Goal: Obtain resource: Download file/media

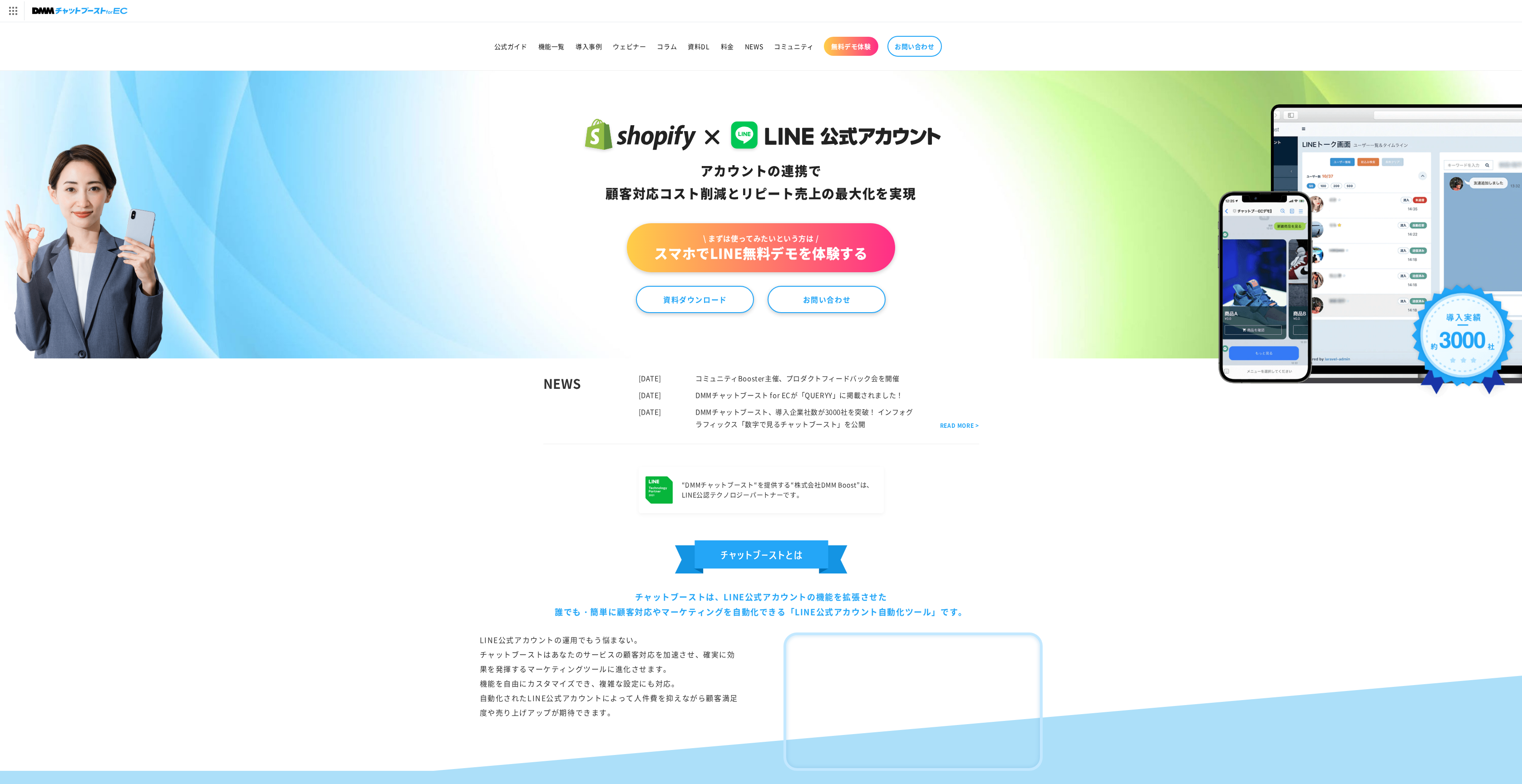
scroll to position [1, 0]
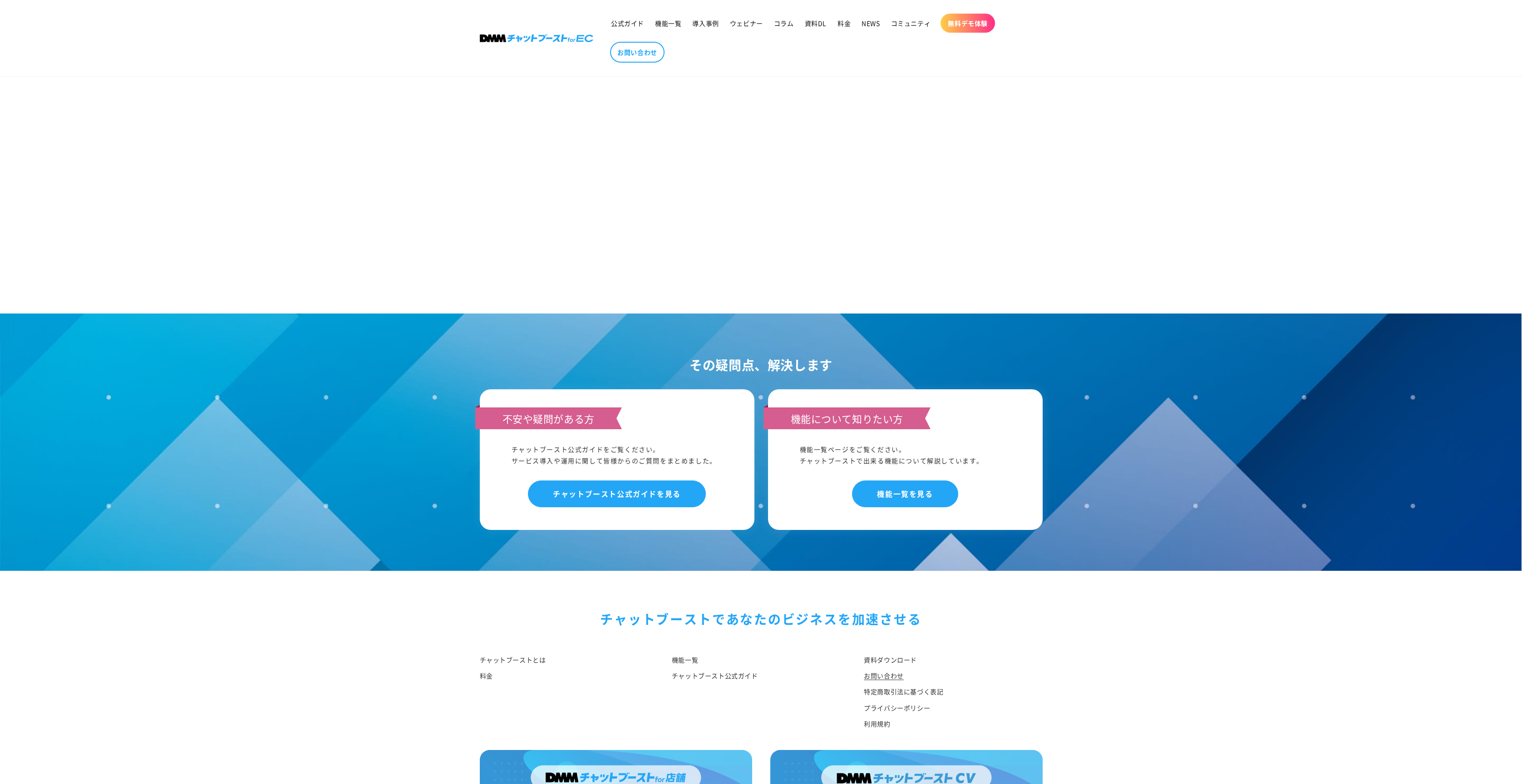
scroll to position [567, 0]
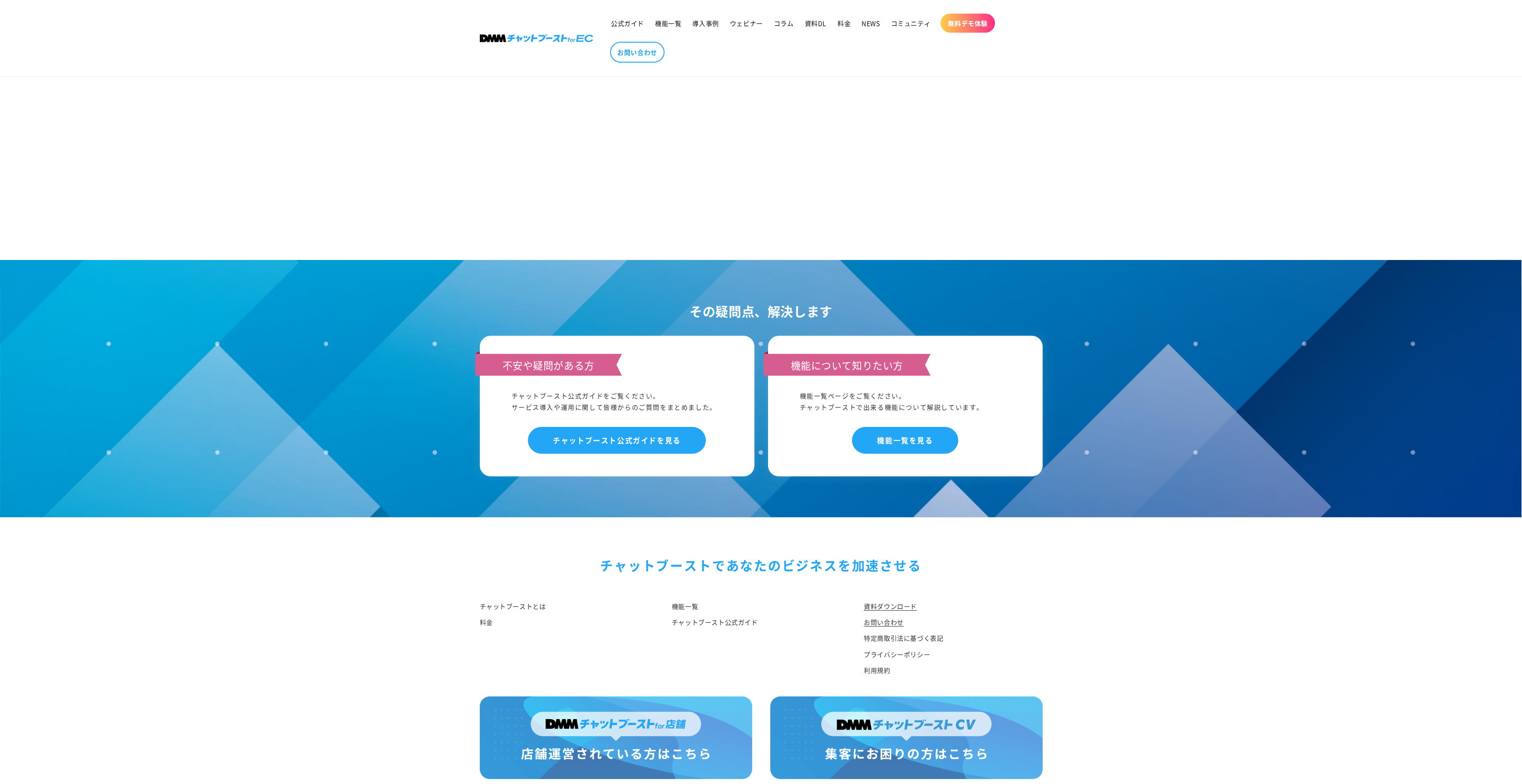
click at [887, 601] on link "資料ダウンロード" at bounding box center [890, 608] width 53 height 14
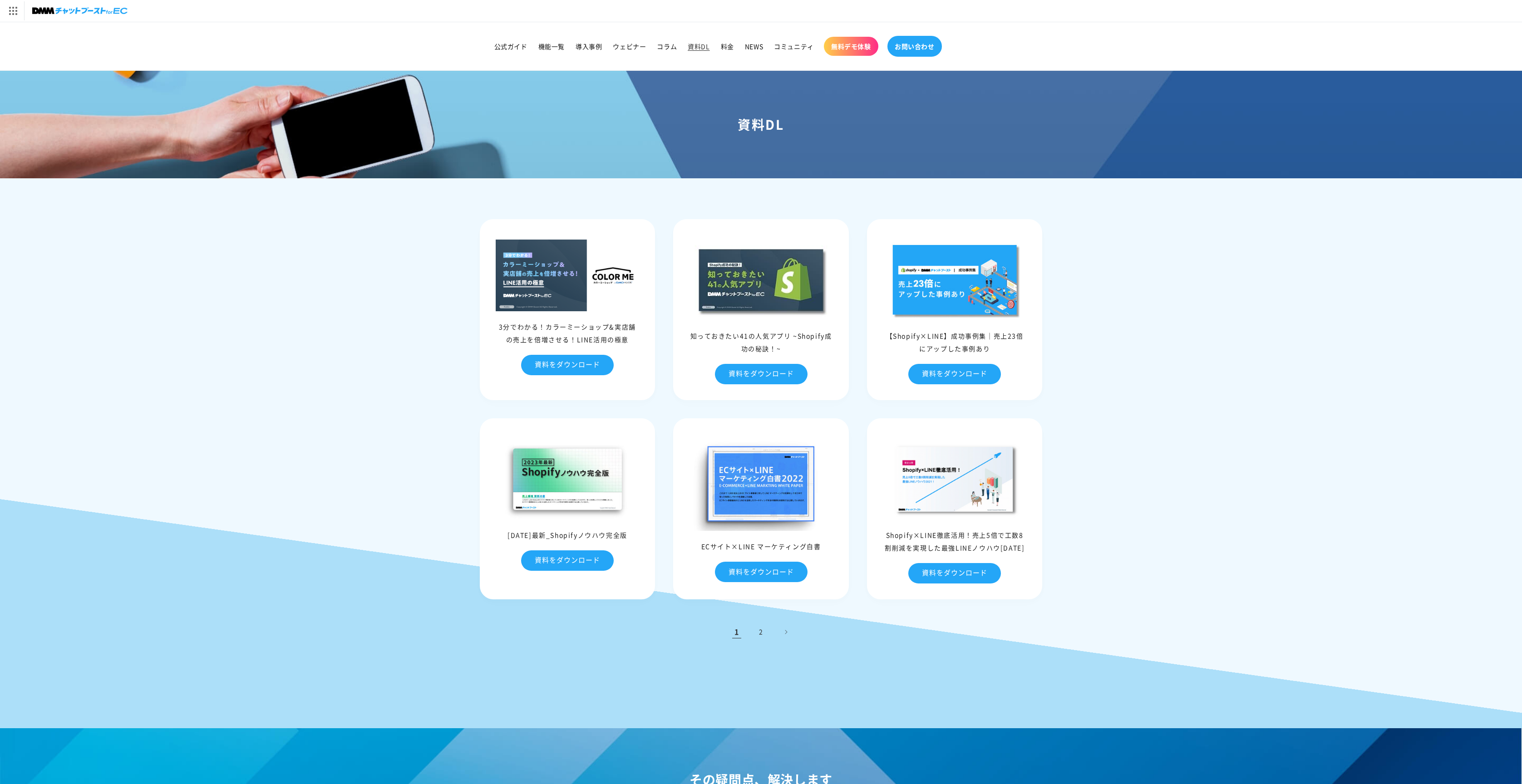
click at [910, 45] on span "お問い合わせ" at bounding box center [915, 46] width 40 height 8
